Goal: Task Accomplishment & Management: Use online tool/utility

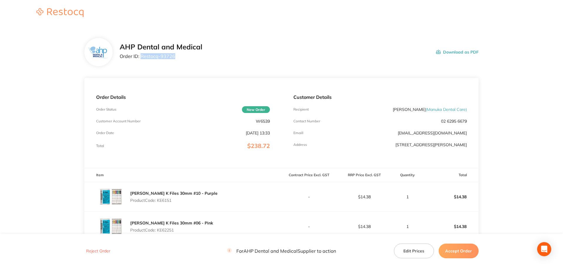
drag, startPoint x: 179, startPoint y: 59, endPoint x: 142, endPoint y: 57, distance: 37.7
click at [142, 57] on p "Order ID: Restocq- 93726" at bounding box center [161, 56] width 83 height 5
copy p "Restocq- 93726"
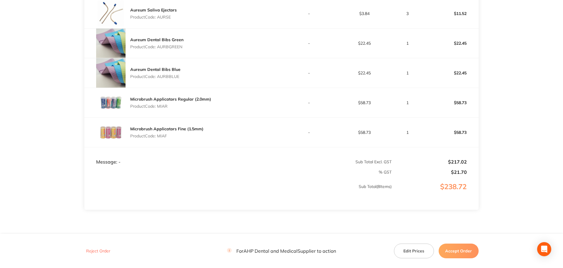
scroll to position [294, 0]
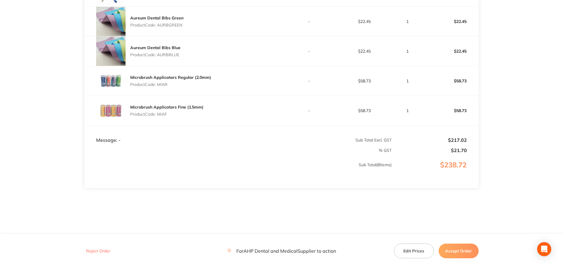
click at [451, 248] on button "Accept Order" at bounding box center [459, 251] width 40 height 15
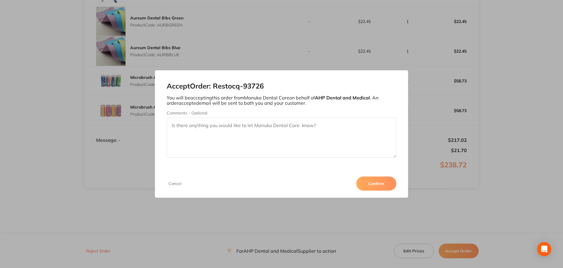
click at [389, 181] on button "Confirm" at bounding box center [376, 183] width 40 height 14
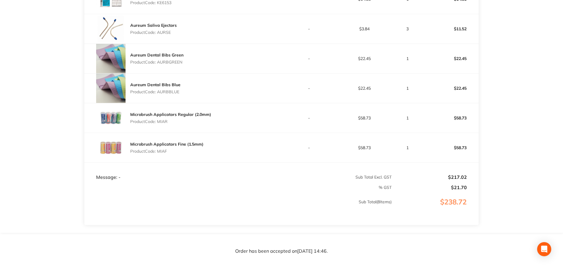
scroll to position [295, 0]
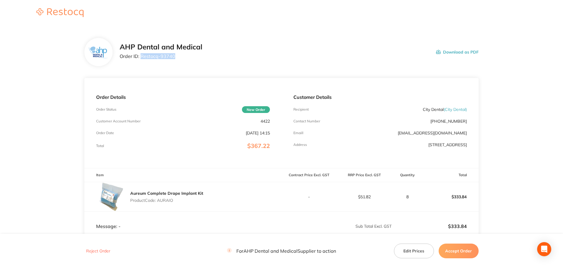
drag, startPoint x: 181, startPoint y: 55, endPoint x: 140, endPoint y: 55, distance: 40.6
click at [140, 55] on p "Order ID: Restocq- 93740" at bounding box center [161, 56] width 83 height 5
copy p "Restocq- 93740"
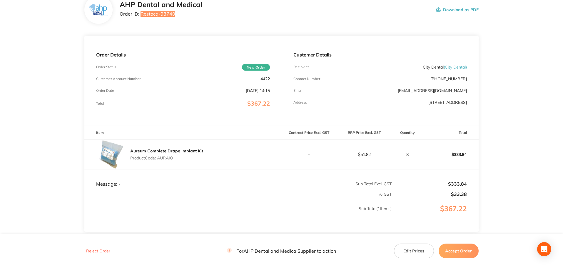
scroll to position [87, 0]
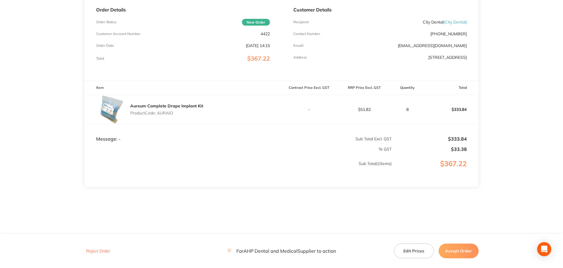
click at [469, 249] on button "Accept Order" at bounding box center [459, 251] width 40 height 15
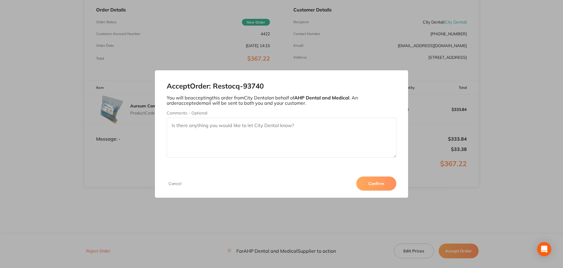
click at [365, 185] on button "Confirm" at bounding box center [376, 183] width 40 height 14
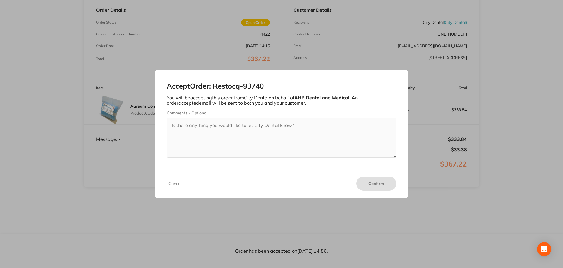
scroll to position [87, 0]
